Goal: Navigation & Orientation: Find specific page/section

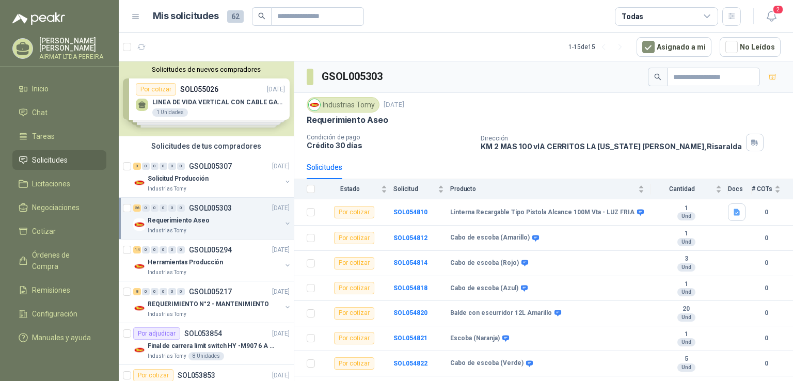
click at [69, 164] on li "Solicitudes" at bounding box center [60, 159] width 82 height 11
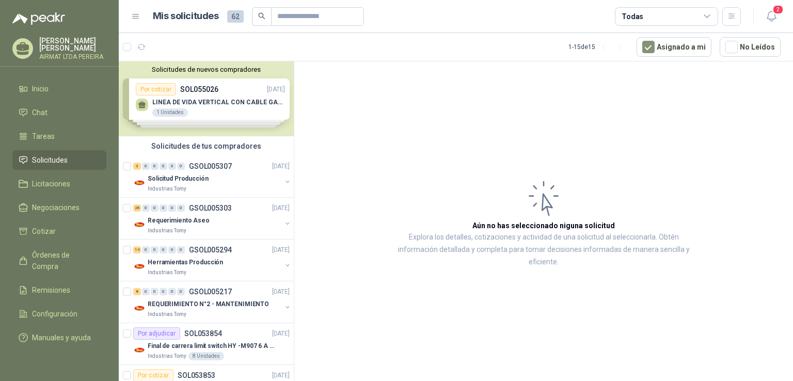
click at [69, 164] on li "Solicitudes" at bounding box center [60, 159] width 82 height 11
click at [247, 184] on div "Solicitud Producción" at bounding box center [215, 178] width 134 height 12
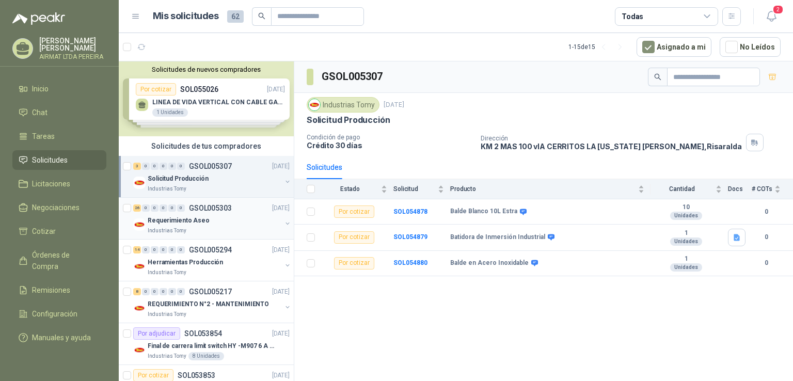
click at [231, 219] on div "Requerimiento Aseo" at bounding box center [215, 220] width 134 height 12
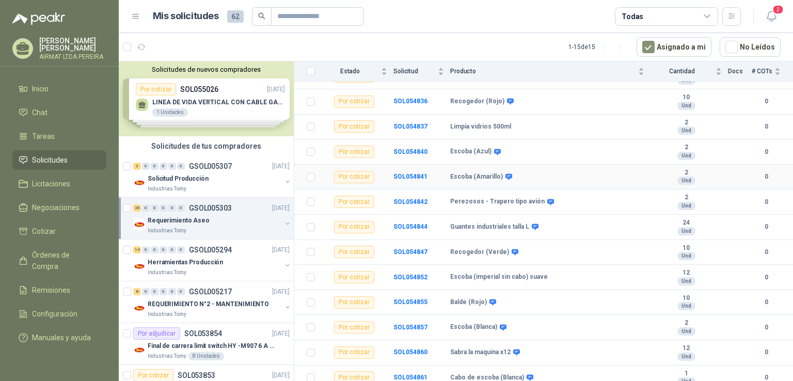
scroll to position [467, 0]
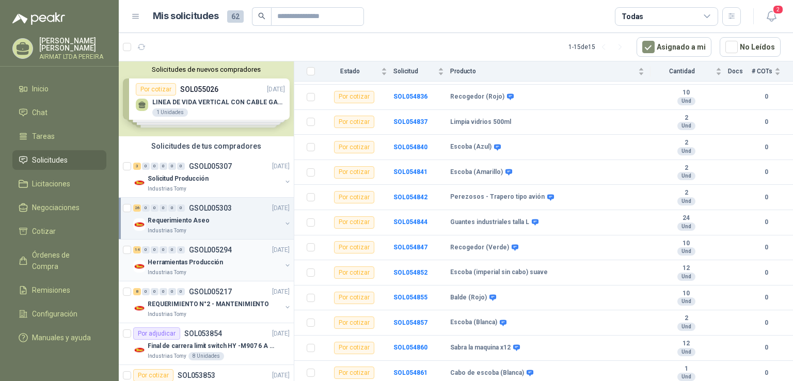
click at [248, 261] on div "Herramientas Producción" at bounding box center [215, 262] width 134 height 12
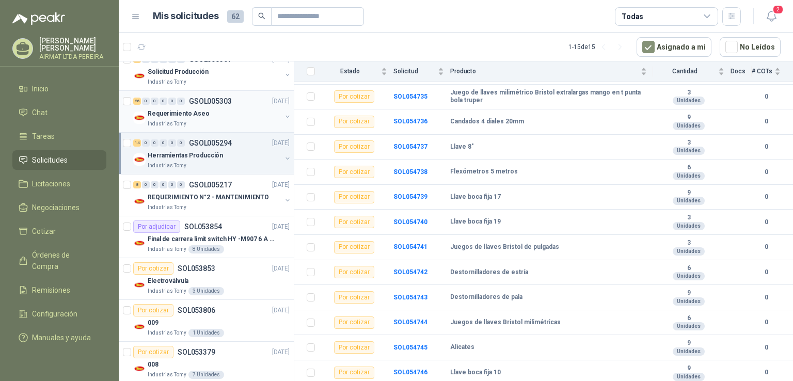
scroll to position [155, 0]
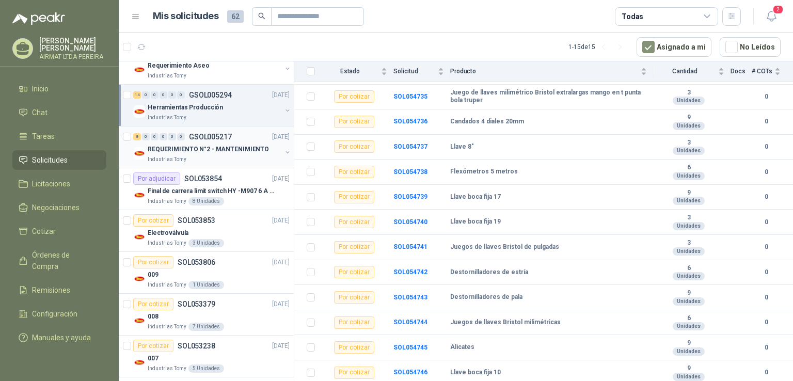
click at [239, 159] on div "Industrias Tomy" at bounding box center [215, 159] width 134 height 8
